Goal: Information Seeking & Learning: Learn about a topic

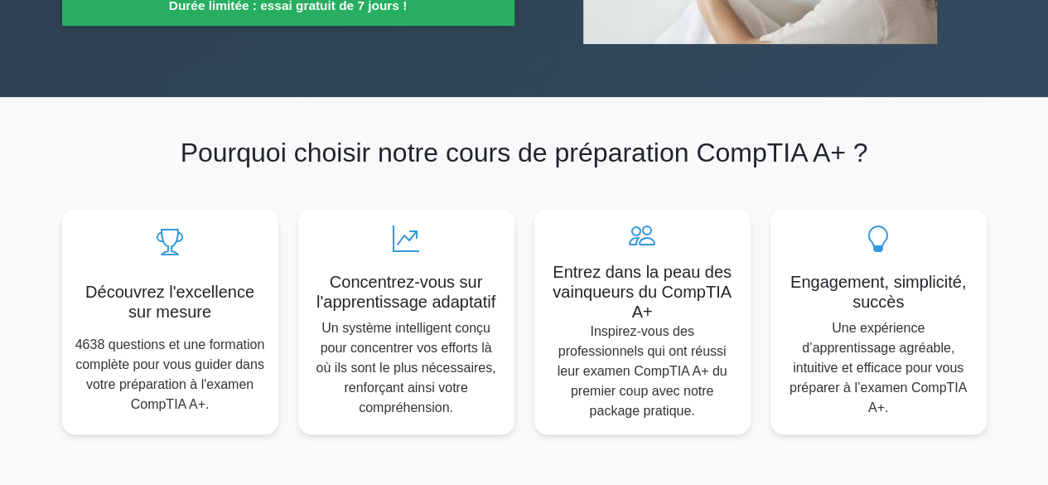
scroll to position [848, 0]
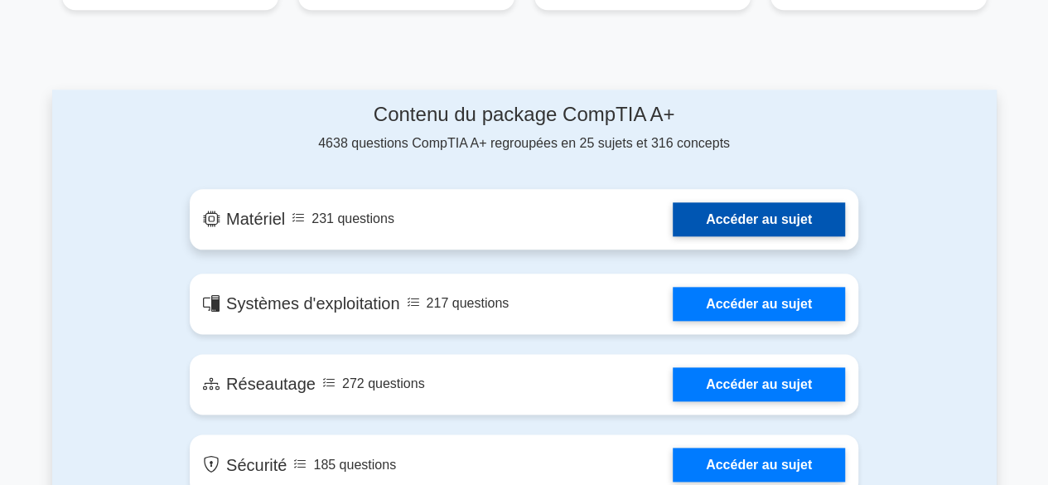
click at [754, 205] on link "Accéder au sujet" at bounding box center [759, 219] width 172 height 34
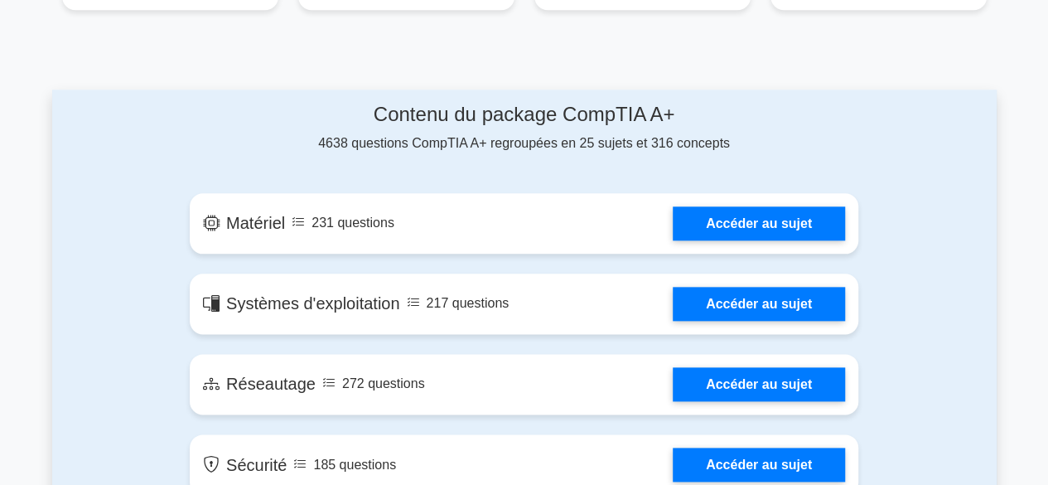
scroll to position [1273, 0]
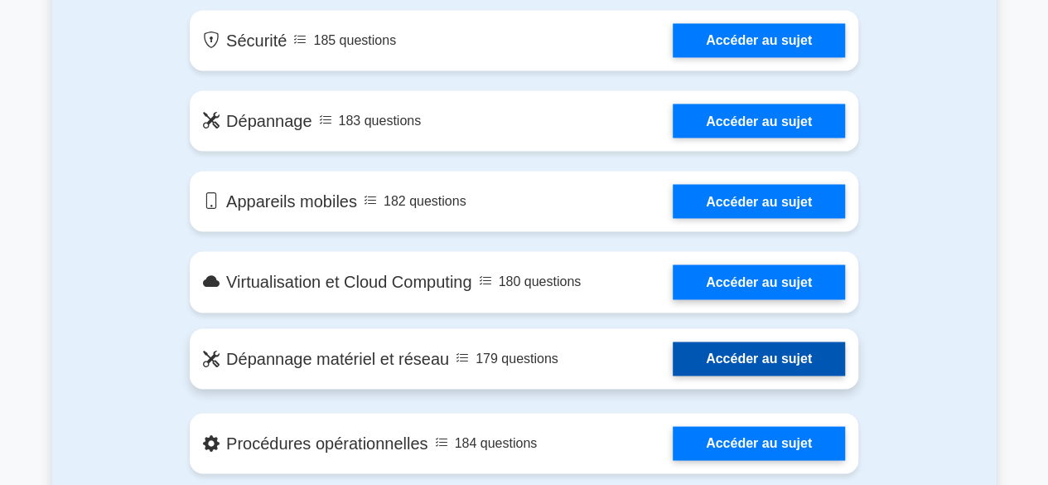
click at [706, 341] on link "Accéder au sujet" at bounding box center [759, 358] width 172 height 34
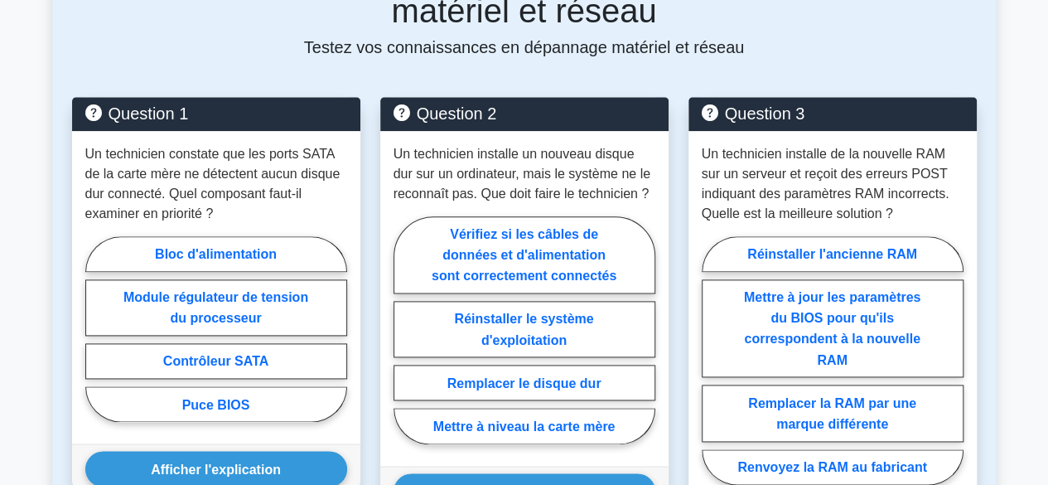
scroll to position [926, 0]
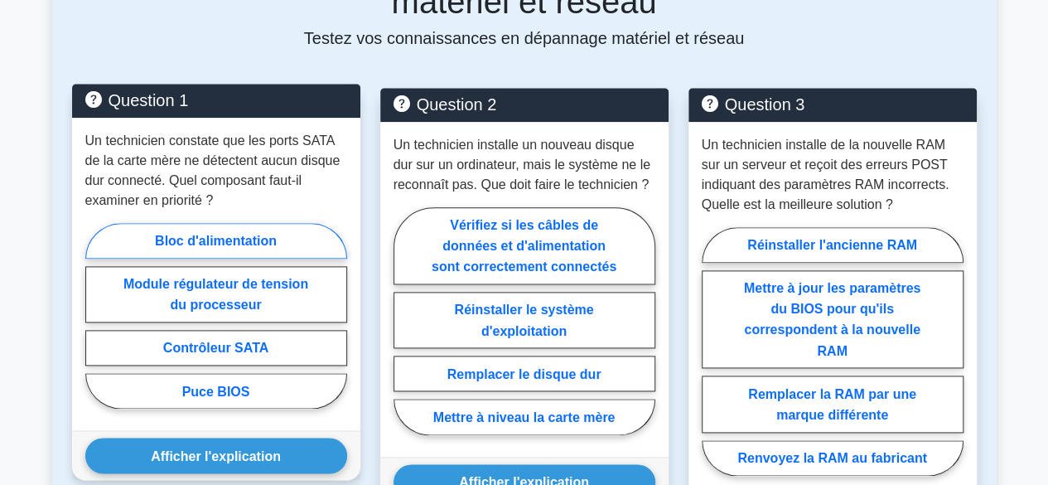
click at [220, 245] on font "Bloc d'alimentation" at bounding box center [216, 241] width 122 height 14
click at [96, 315] on input "Bloc d'alimentation" at bounding box center [90, 320] width 11 height 11
radio input "true"
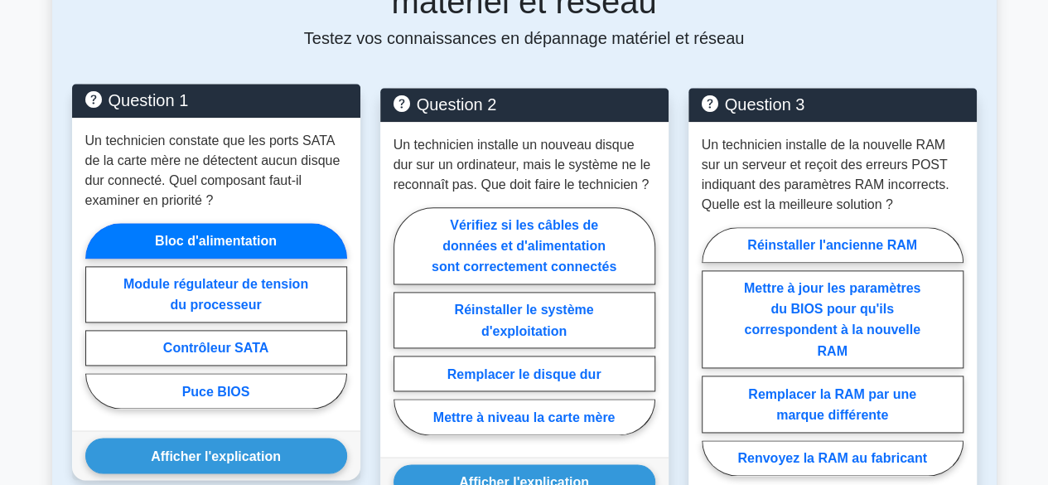
click at [231, 246] on font "Bloc d'alimentation" at bounding box center [216, 241] width 122 height 14
click at [96, 315] on input "Bloc d'alimentation" at bounding box center [90, 320] width 11 height 11
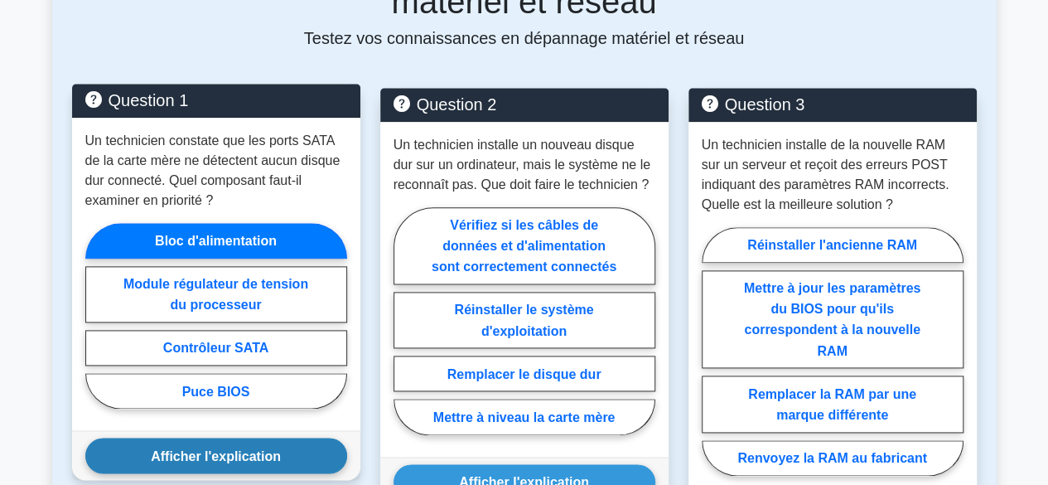
click at [230, 451] on font "Afficher l'explication" at bounding box center [216, 455] width 130 height 14
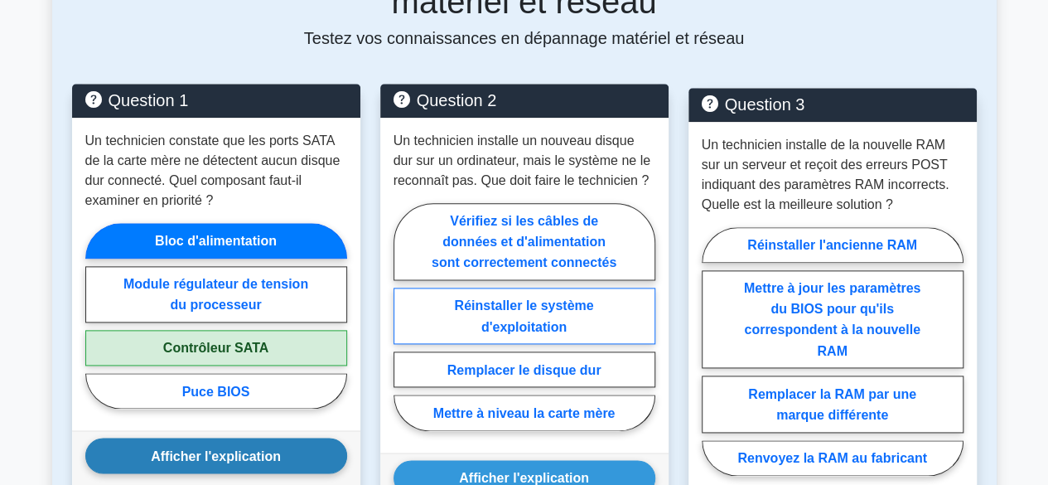
click at [526, 326] on font "Réinstaller le système d'exploitation" at bounding box center [523, 315] width 139 height 35
click at [404, 326] on input "Réinstaller le système d'exploitation" at bounding box center [399, 321] width 11 height 11
radio input "true"
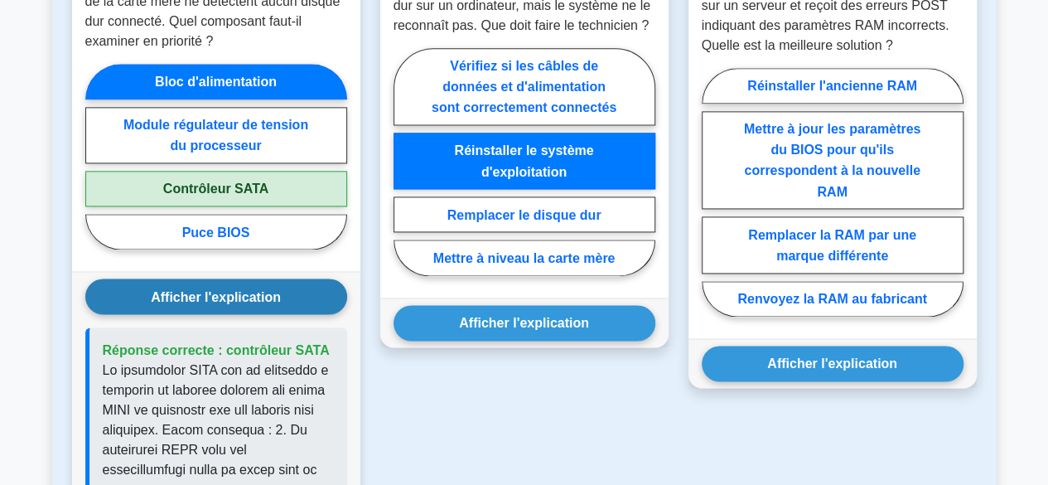
scroll to position [1097, 0]
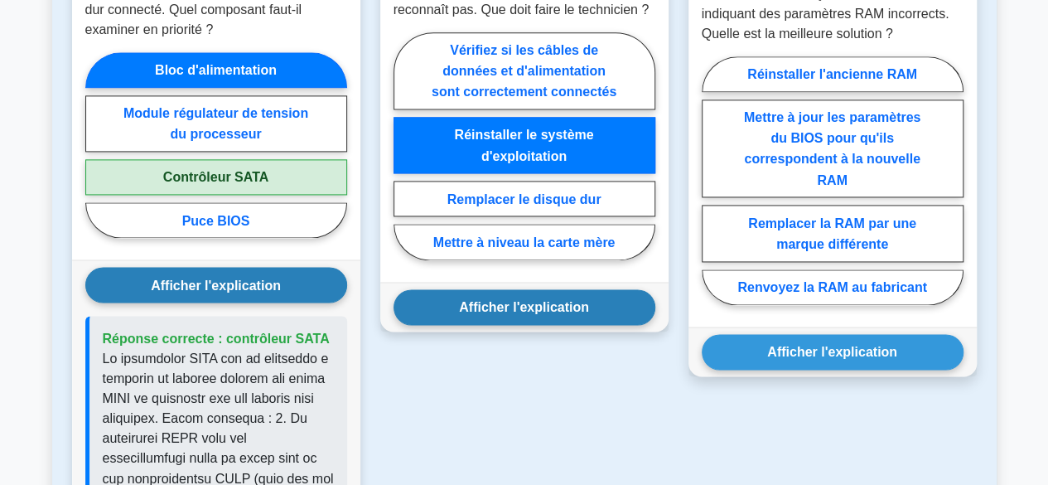
click at [506, 314] on font "Afficher l'explication" at bounding box center [524, 307] width 130 height 14
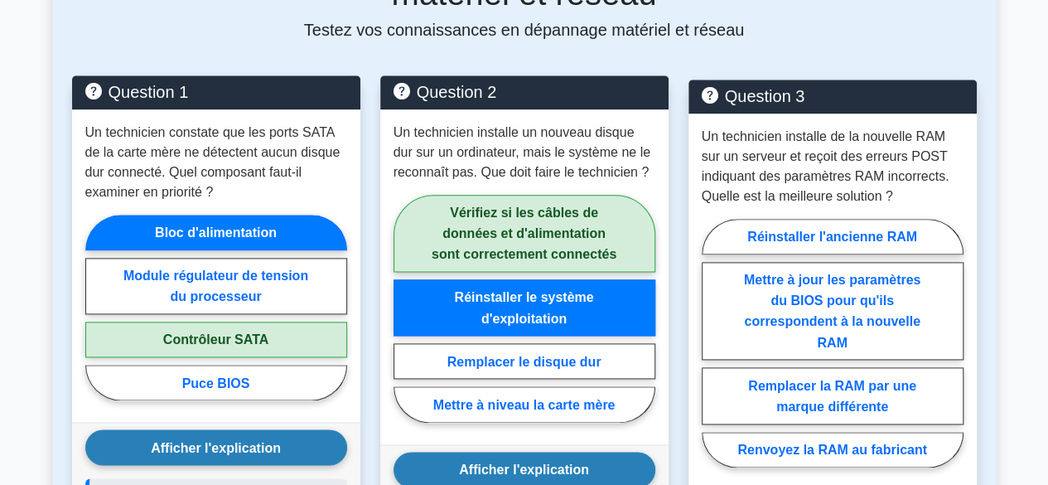
scroll to position [949, 0]
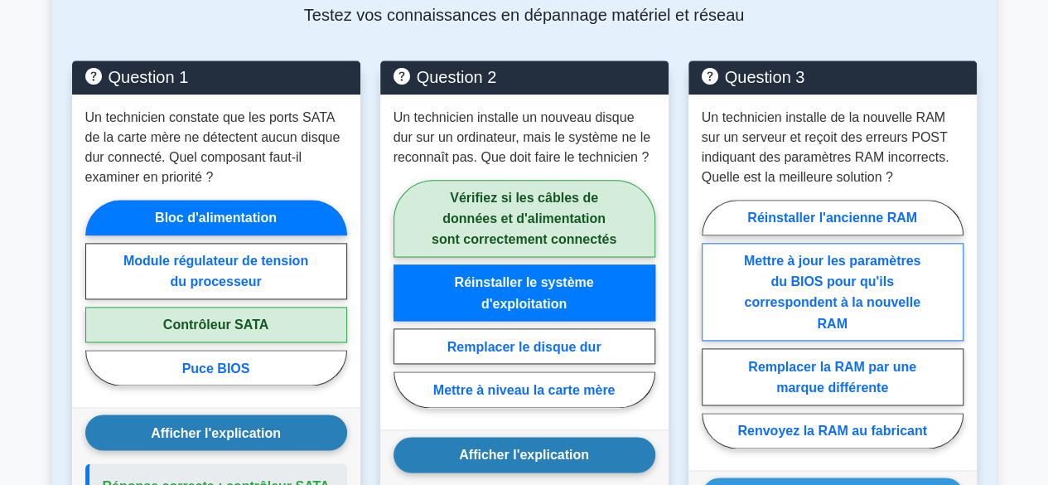
click at [831, 292] on font "Mettre à jour les paramètres du BIOS pour qu'ils correspondent à la nouvelle RAM" at bounding box center [832, 292] width 176 height 76
click at [713, 323] on input "Mettre à jour les paramètres du BIOS pour qu'ils correspondent à la nouvelle RAM" at bounding box center [707, 328] width 11 height 11
radio input "true"
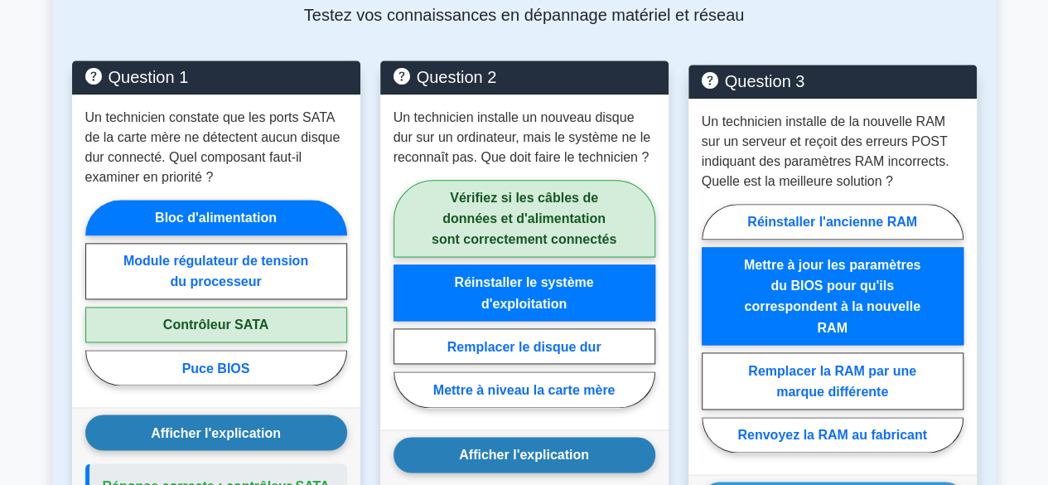
scroll to position [1374, 0]
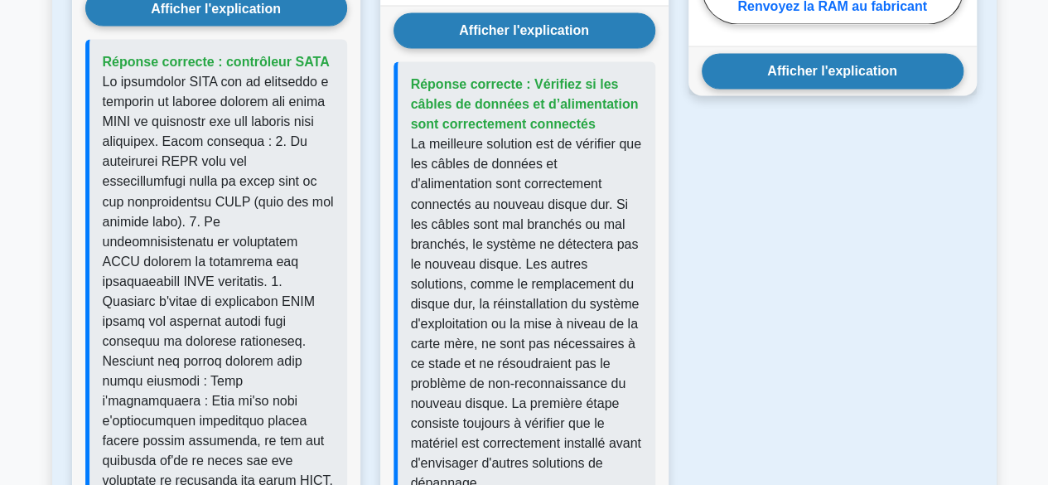
click at [832, 78] on font "Afficher l'explication" at bounding box center [832, 71] width 130 height 14
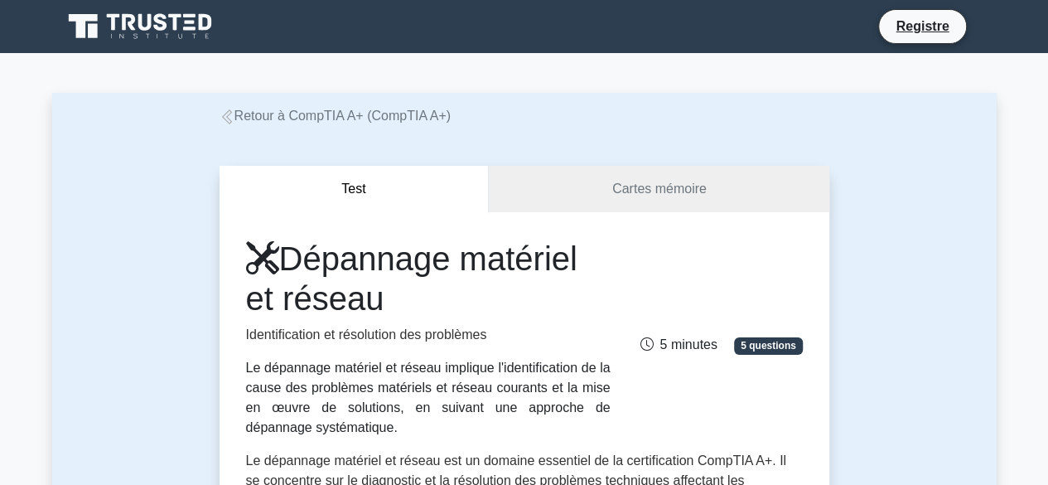
scroll to position [1411, 0]
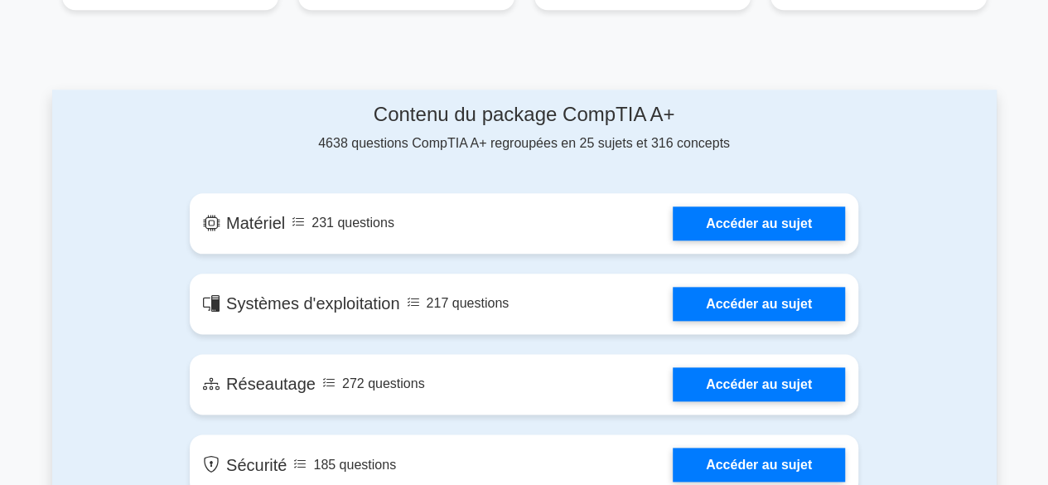
scroll to position [1273, 0]
